Goal: Navigation & Orientation: Find specific page/section

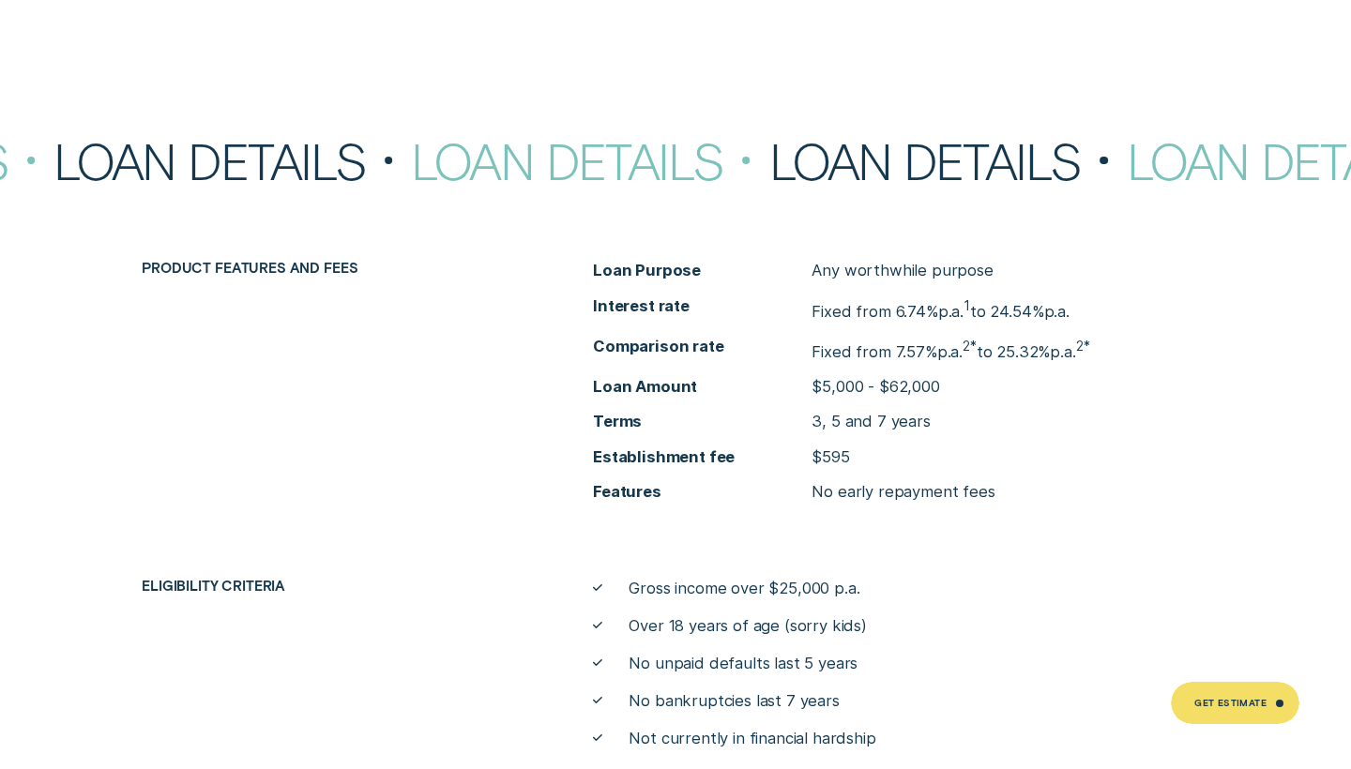
scroll to position [6099, 0]
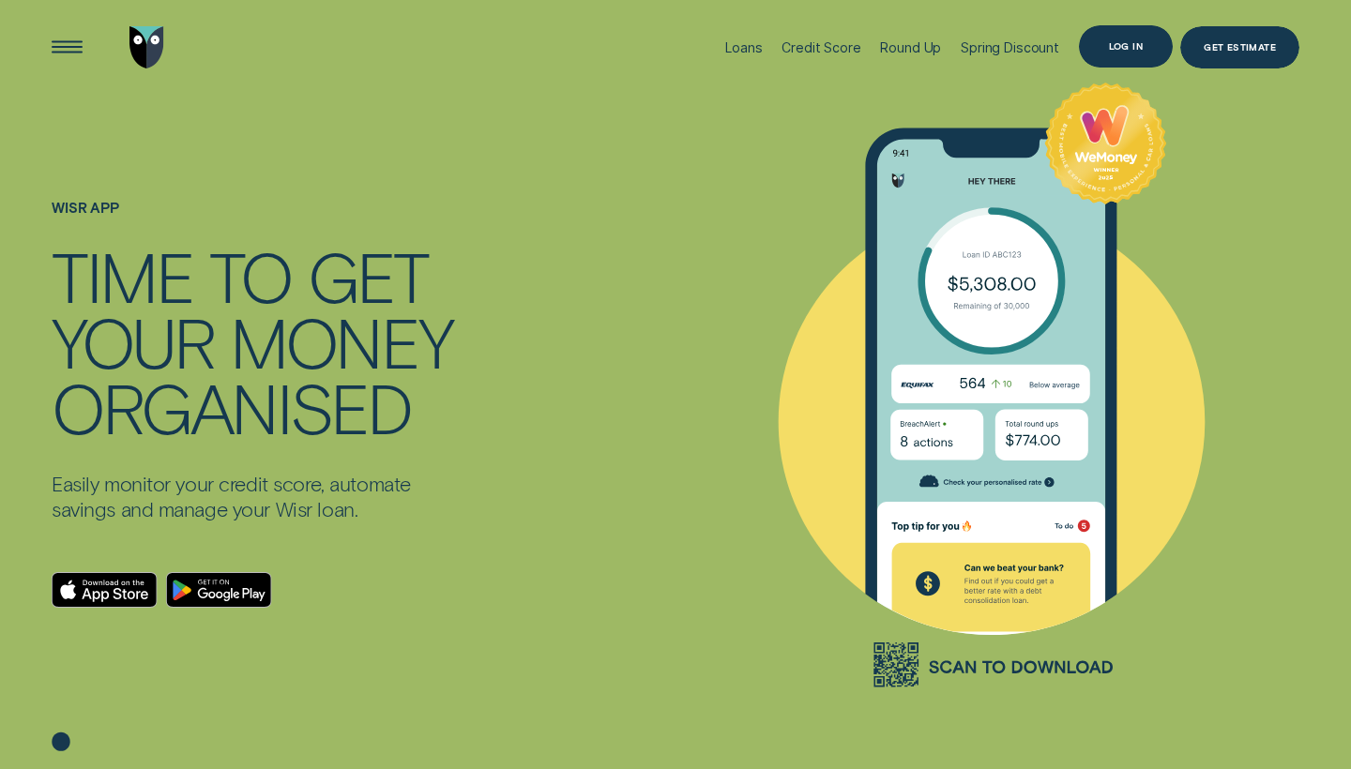
click at [1132, 46] on div "Log in" at bounding box center [1126, 46] width 34 height 8
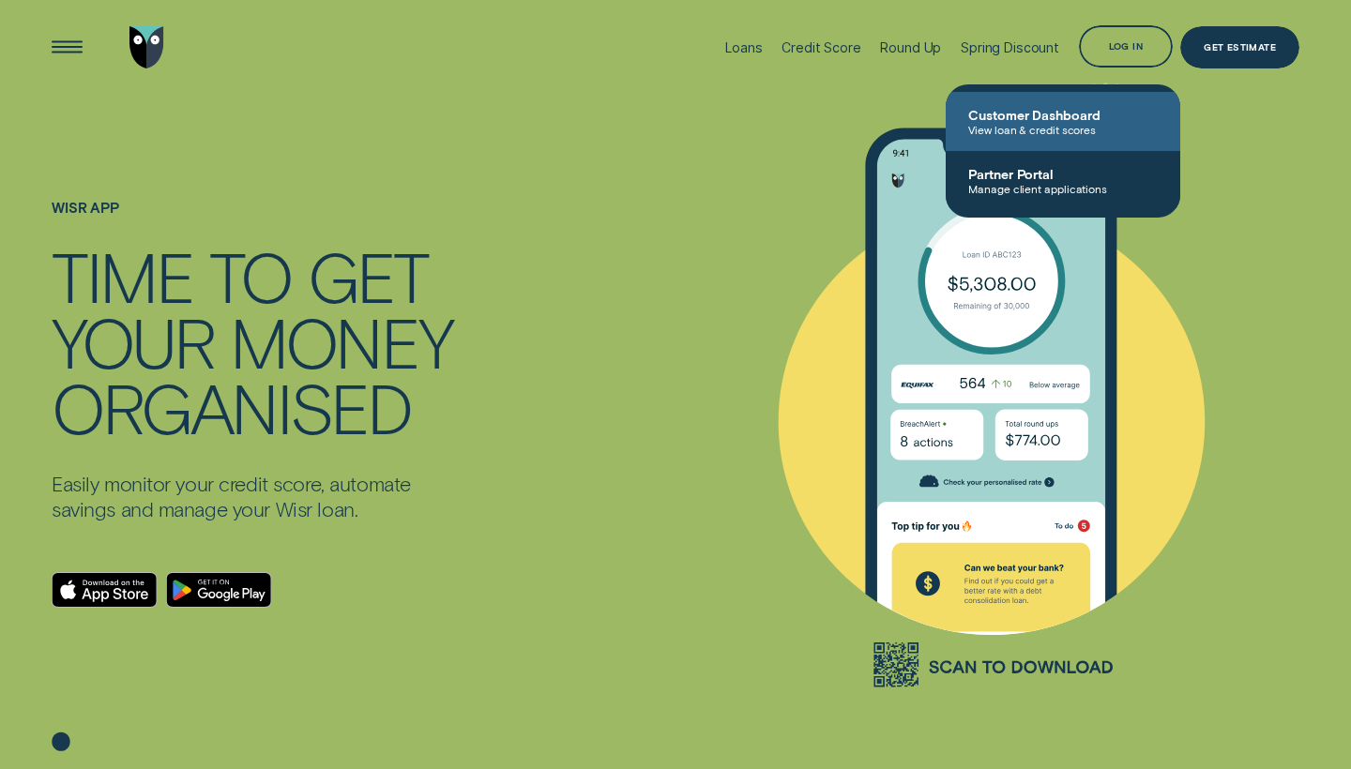
click at [992, 119] on span "Customer Dashboard" at bounding box center [1063, 115] width 190 height 16
